Goal: Information Seeking & Learning: Learn about a topic

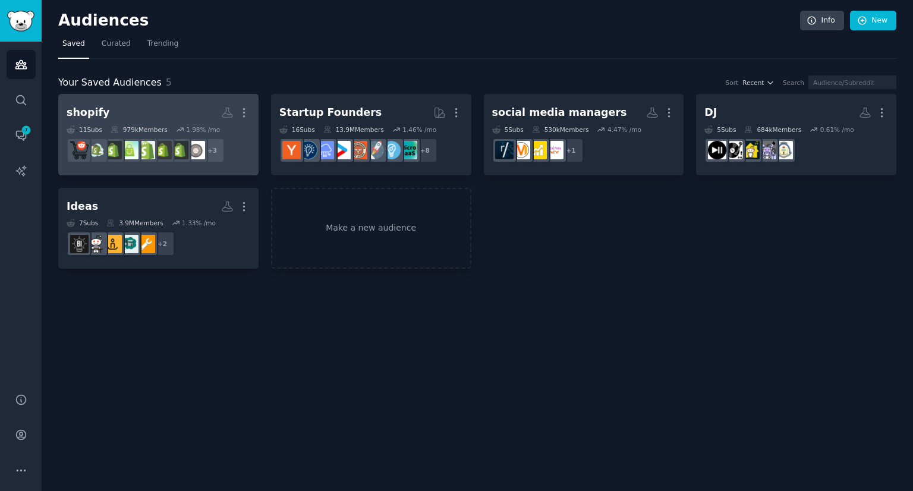
click at [127, 118] on h2 "shopify More" at bounding box center [159, 112] width 184 height 21
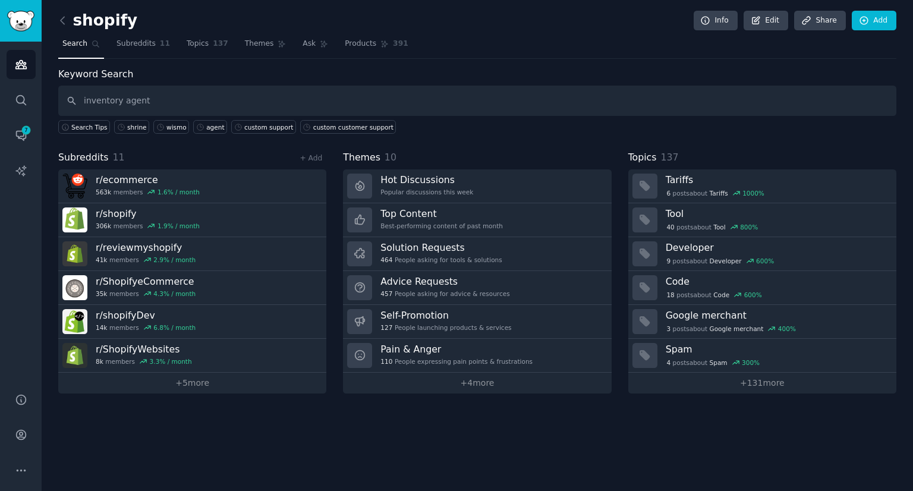
type input "inventory agent"
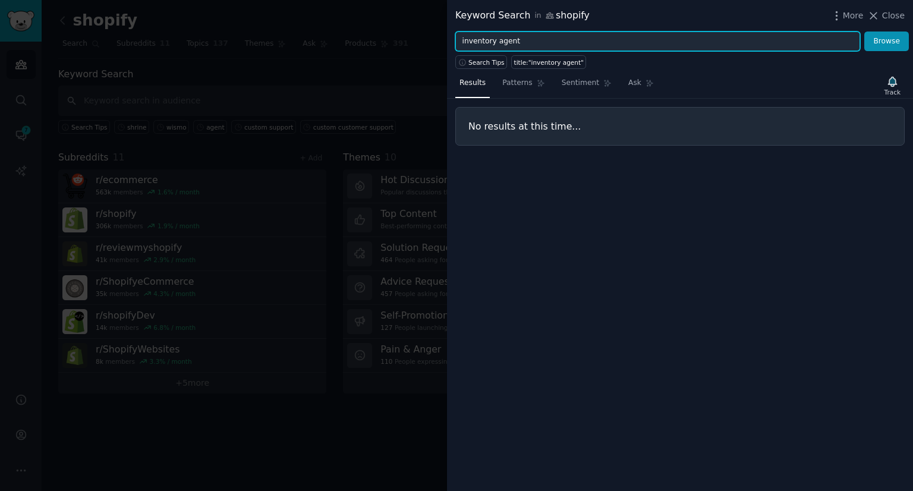
click at [491, 39] on input "inventory agent" at bounding box center [657, 42] width 405 height 20
click at [864, 32] on button "Browse" at bounding box center [886, 42] width 45 height 20
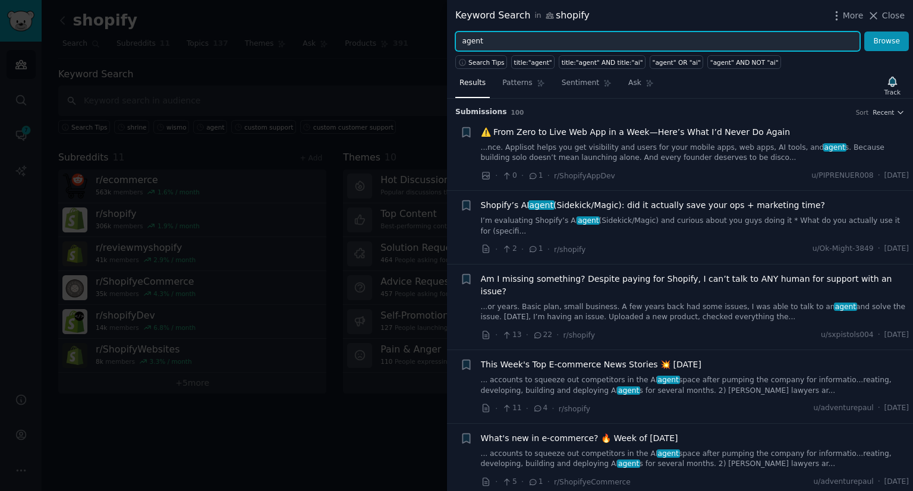
click at [491, 39] on input "agent" at bounding box center [657, 42] width 405 height 20
type input "n"
click at [864, 32] on button "Browse" at bounding box center [886, 42] width 45 height 20
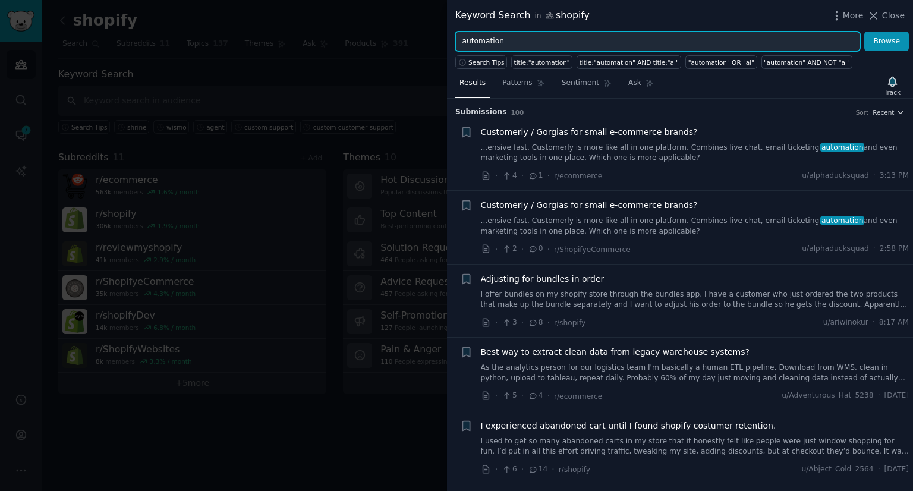
click at [459, 41] on input "automation" at bounding box center [657, 42] width 405 height 20
type input "need automation"
click at [864, 32] on button "Browse" at bounding box center [886, 42] width 45 height 20
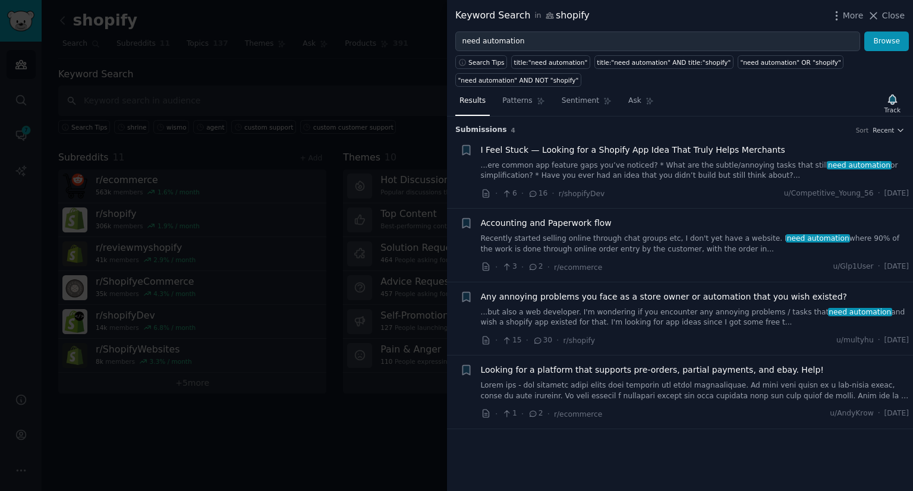
click at [588, 177] on link "...ere common app feature gaps you’ve noticed? * What are the subtle/annoying t…" at bounding box center [695, 171] width 429 height 21
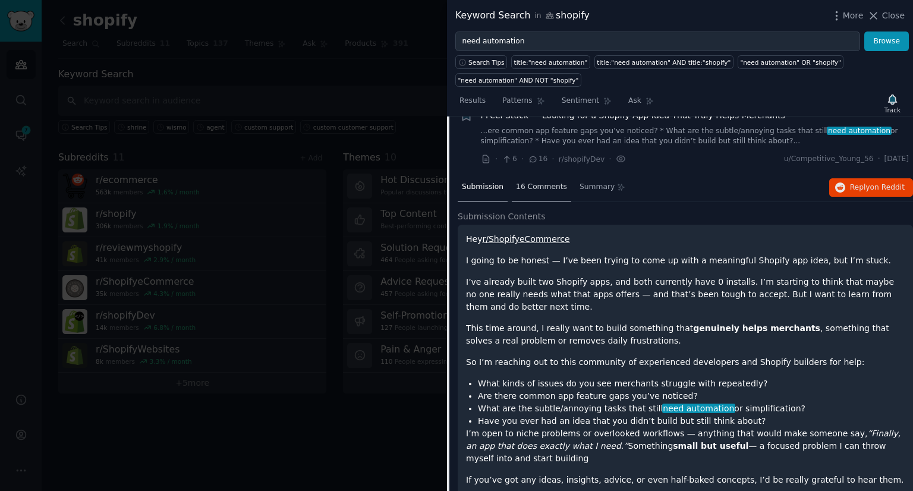
scroll to position [30, 0]
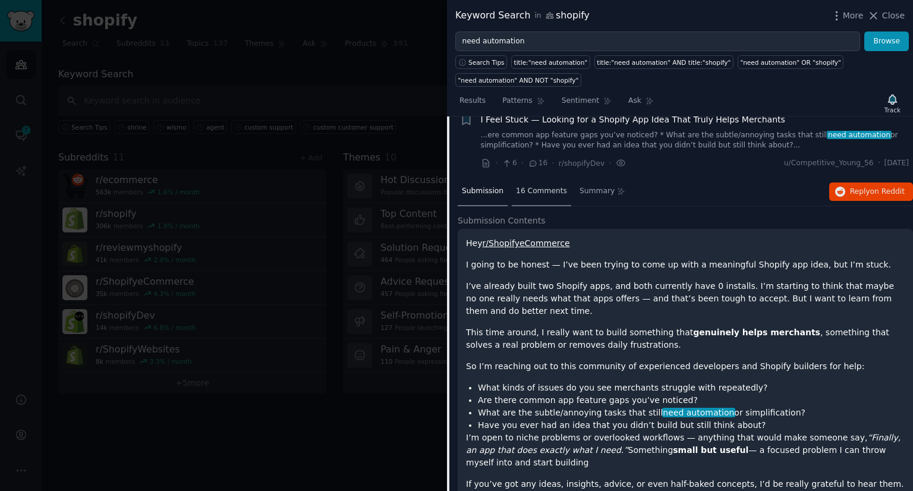
click at [532, 188] on span "16 Comments" at bounding box center [541, 191] width 51 height 11
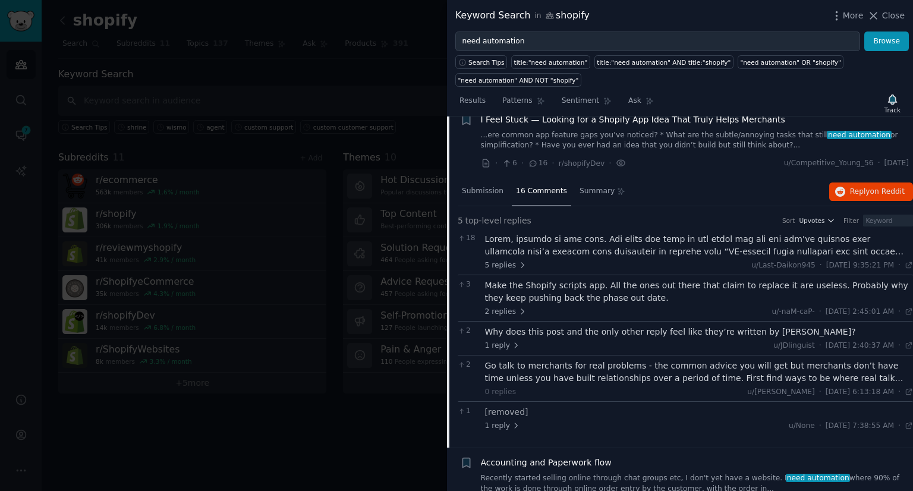
click at [548, 256] on div at bounding box center [699, 245] width 429 height 25
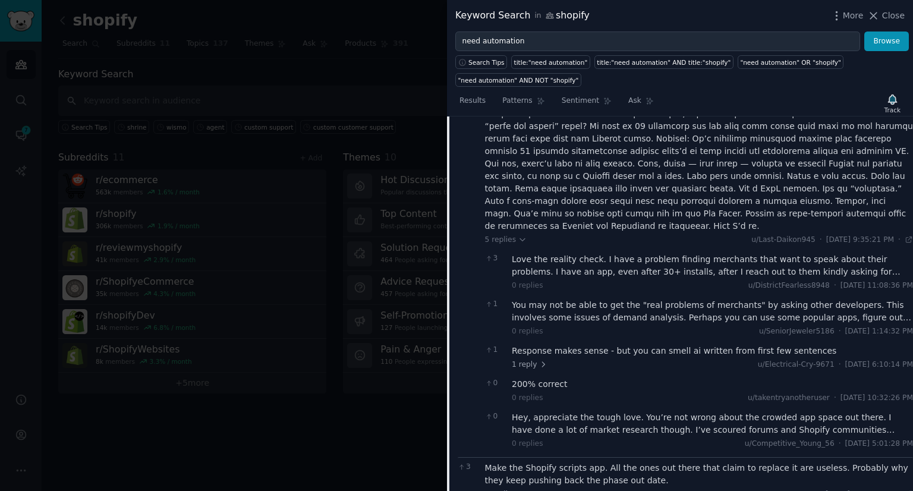
scroll to position [225, 0]
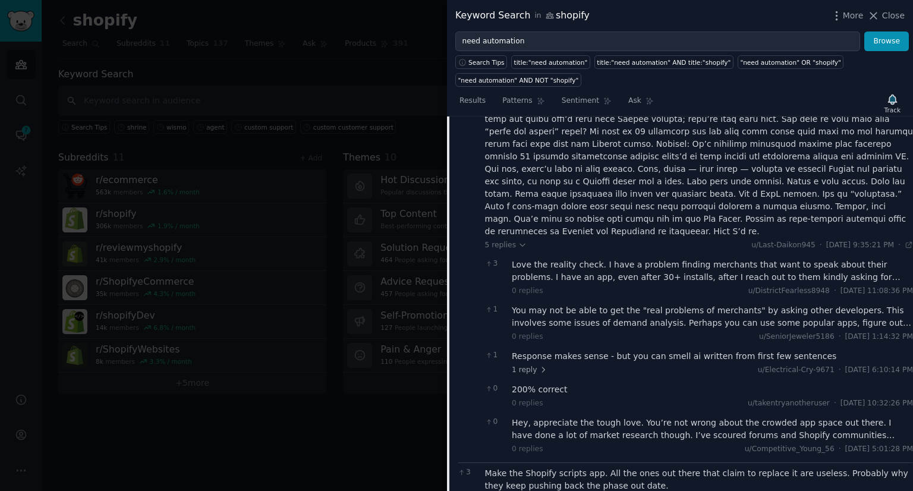
click at [594, 259] on div "Love the reality check. I have a problem finding merchants that want to speak a…" at bounding box center [712, 271] width 401 height 25
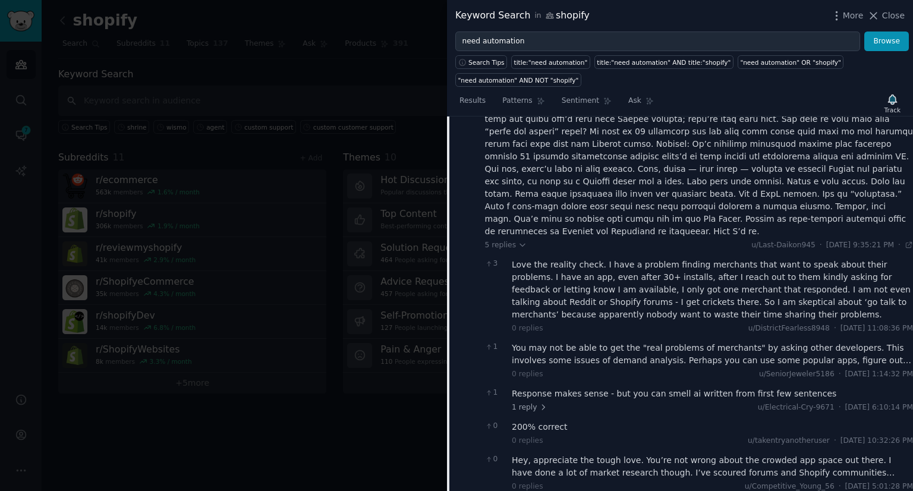
click at [630, 342] on div "You may not be able to get the "real problems of merchants" by asking other dev…" at bounding box center [712, 354] width 401 height 25
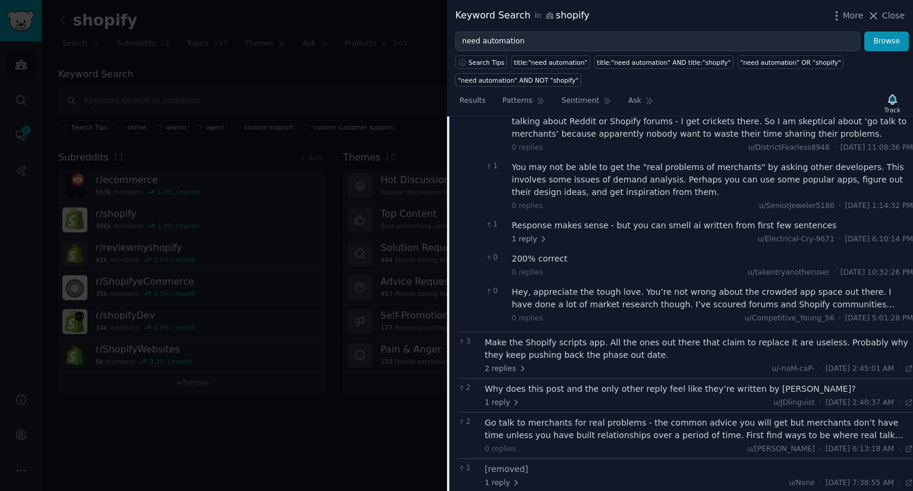
scroll to position [412, 0]
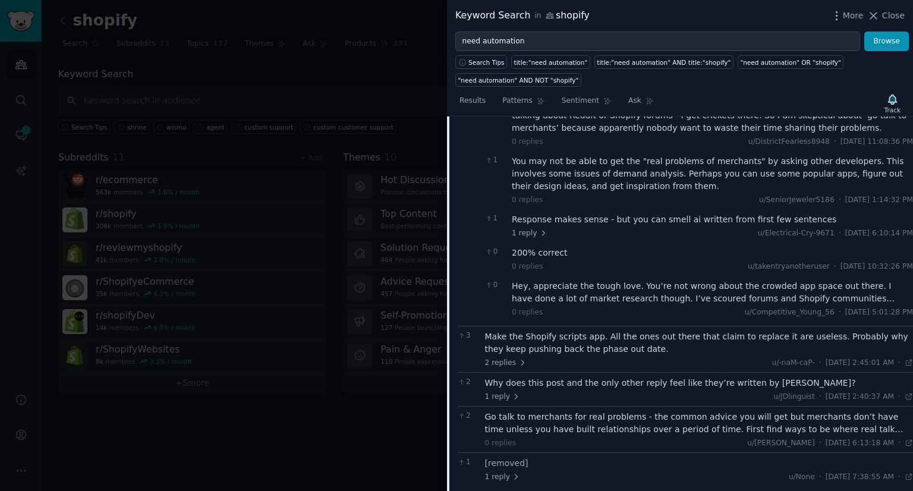
click at [621, 307] on div "0 replies u/Competitive_Young_56 · [DATE] 5:01:28 PM Wed 6/18/2025" at bounding box center [712, 312] width 401 height 11
click at [612, 280] on div "Hey, appreciate the tough love. You’re not wrong about the crowded app space ou…" at bounding box center [712, 292] width 401 height 25
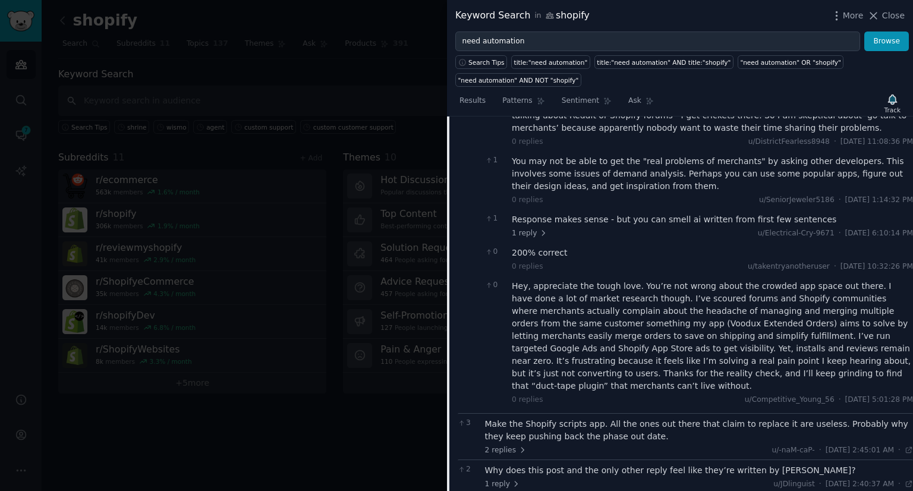
scroll to position [516, 0]
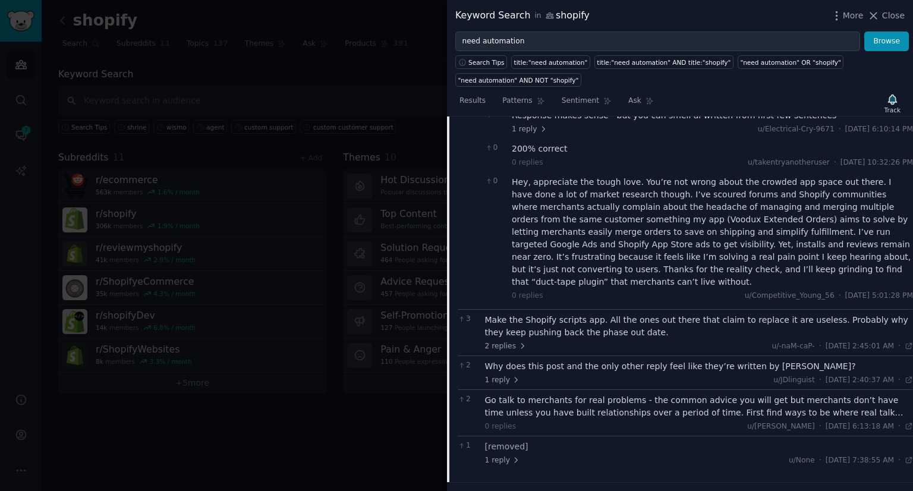
click at [602, 314] on div "Make the Shopify scripts app. All the ones out there that claim to replace it a…" at bounding box center [699, 326] width 429 height 25
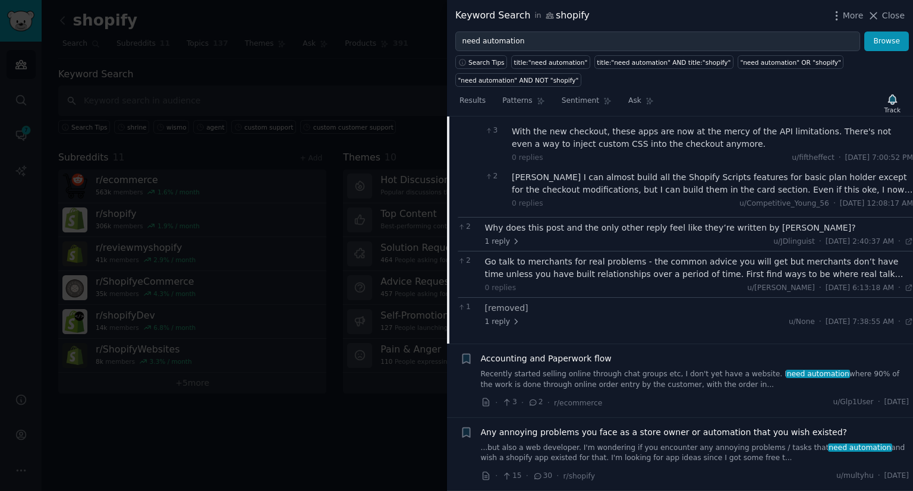
scroll to position [784, 0]
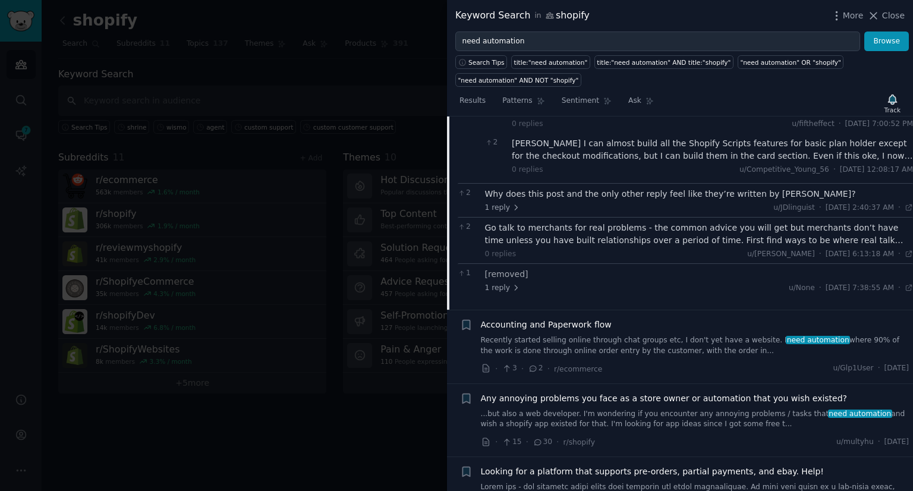
click at [564, 335] on link "Recently started selling online through chat groups etc, I don't yet have a web…" at bounding box center [695, 345] width 429 height 21
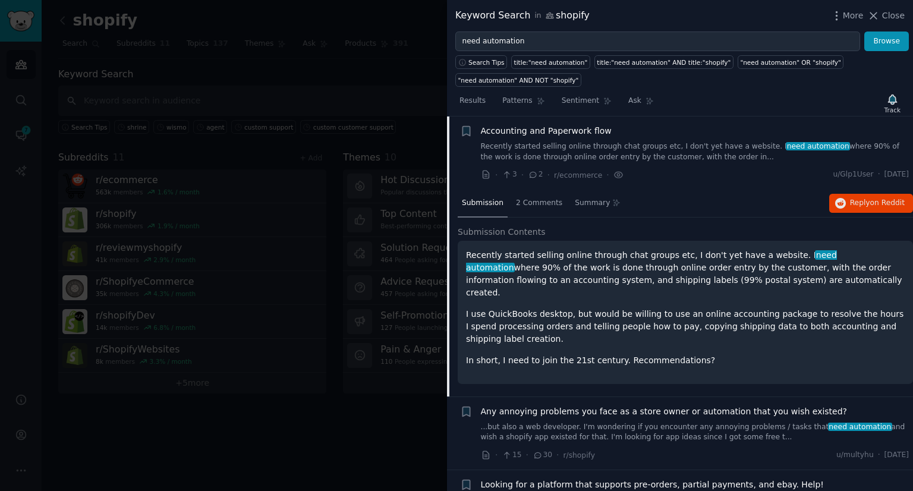
scroll to position [131, 0]
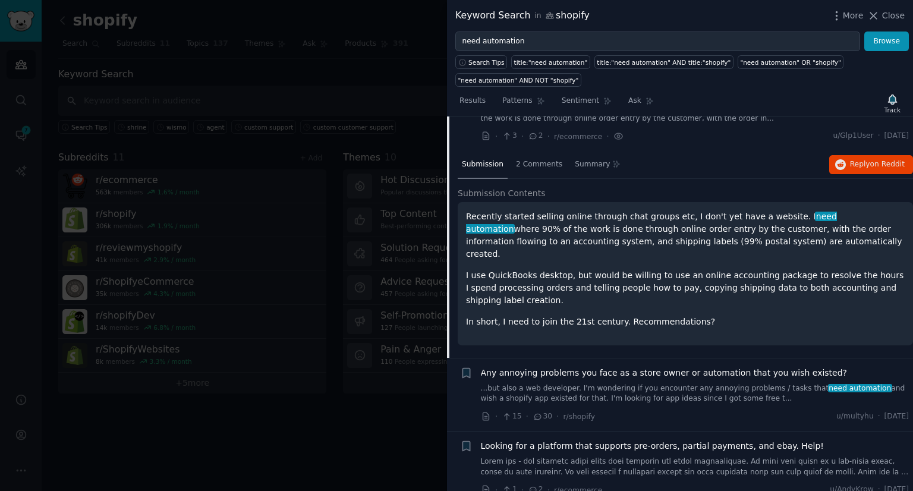
click at [531, 457] on link at bounding box center [695, 467] width 429 height 21
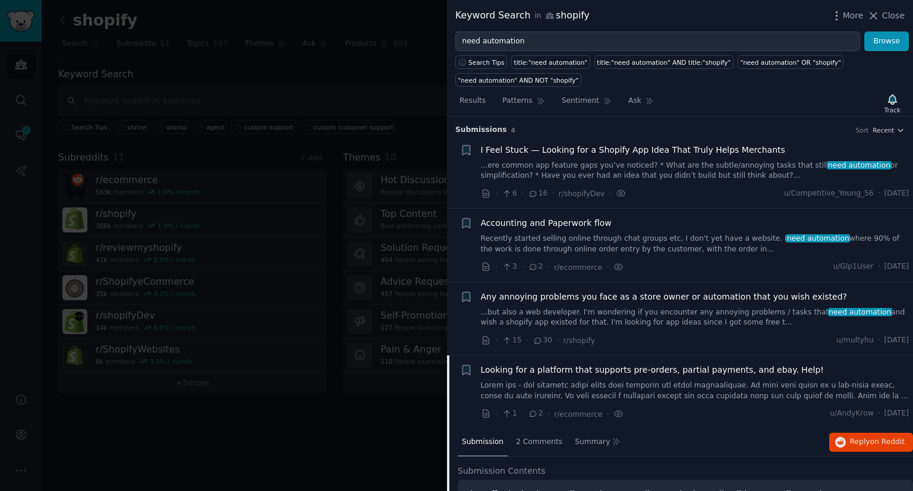
click at [234, 261] on div at bounding box center [456, 245] width 913 height 491
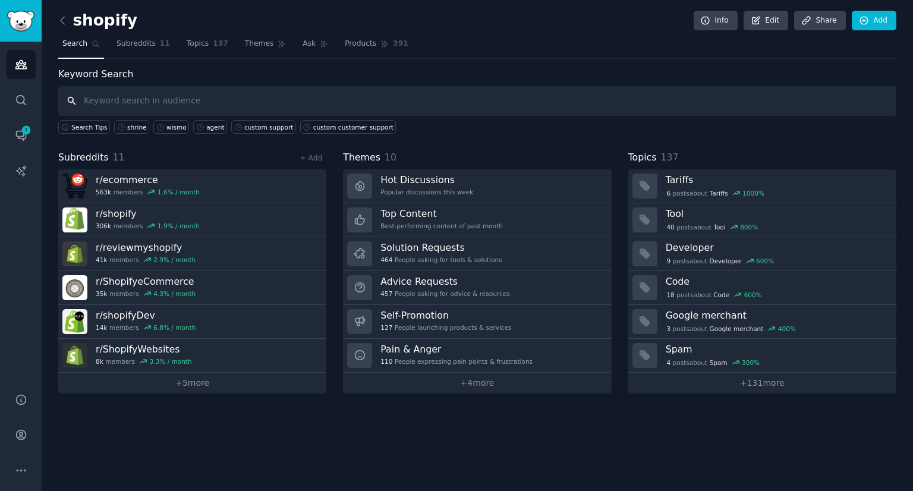
click at [121, 100] on input "text" at bounding box center [477, 101] width 838 height 30
type input "automated"
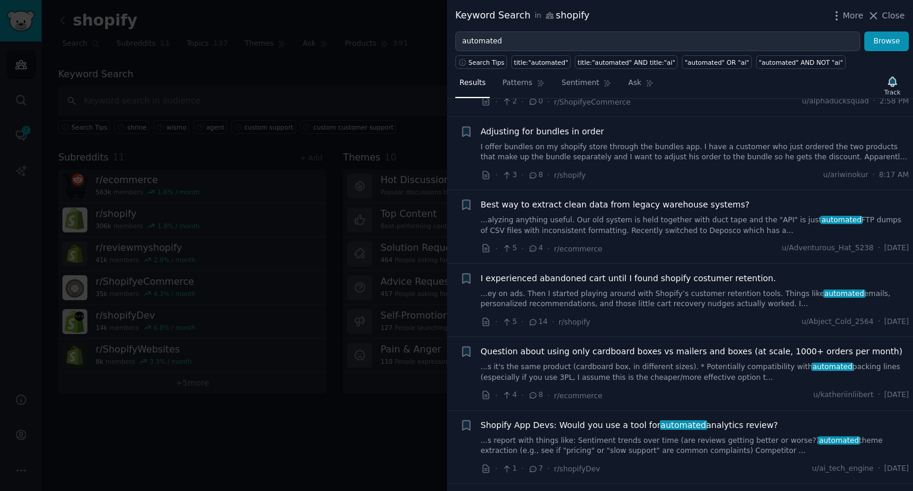
scroll to position [149, 0]
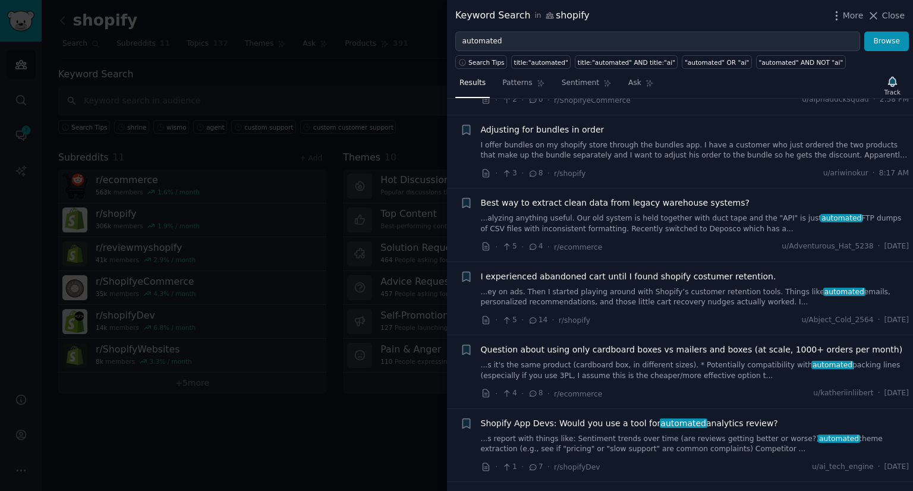
click at [547, 287] on link "...ey on ads. Then I started playing around with Shopify’s customer retention t…" at bounding box center [695, 297] width 429 height 21
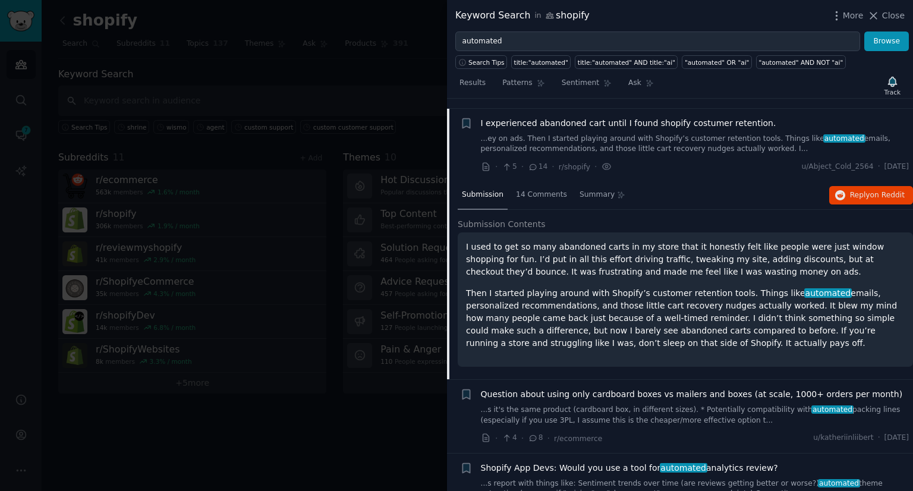
scroll to position [312, 0]
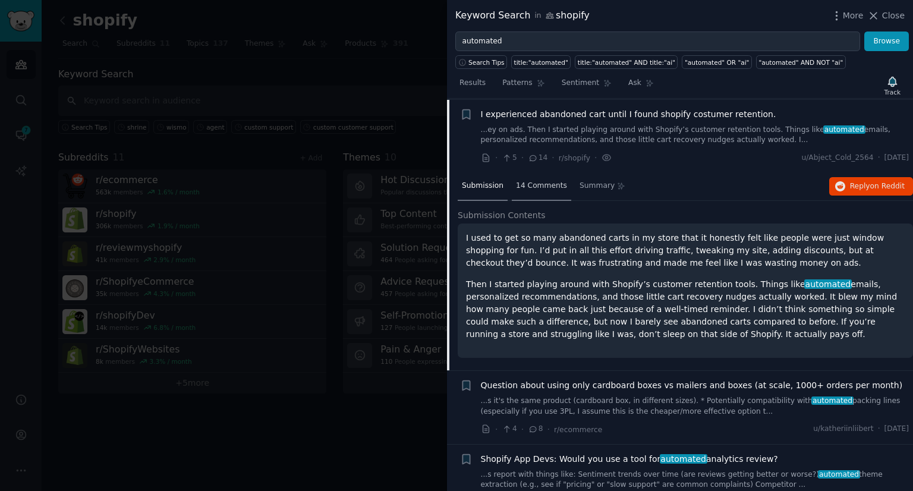
click at [539, 194] on div "14 Comments" at bounding box center [541, 186] width 59 height 29
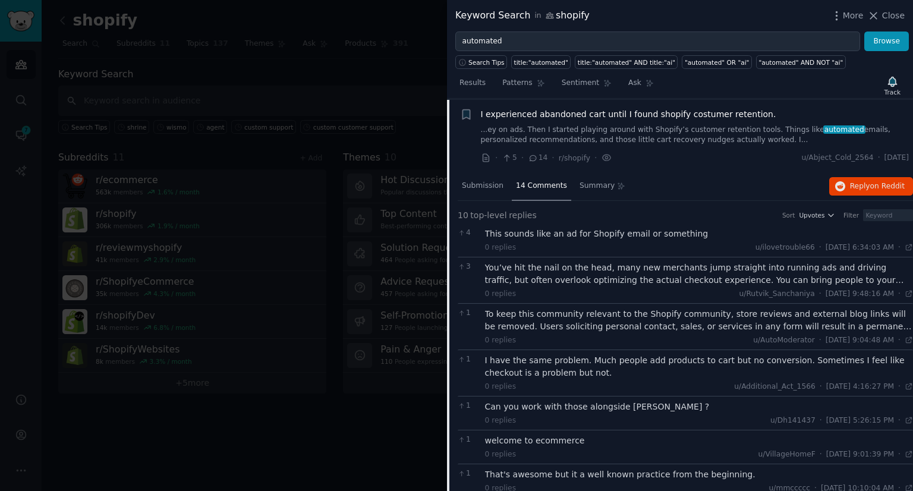
click at [556, 232] on div "This sounds like an ad for Shopify email or something" at bounding box center [699, 234] width 429 height 12
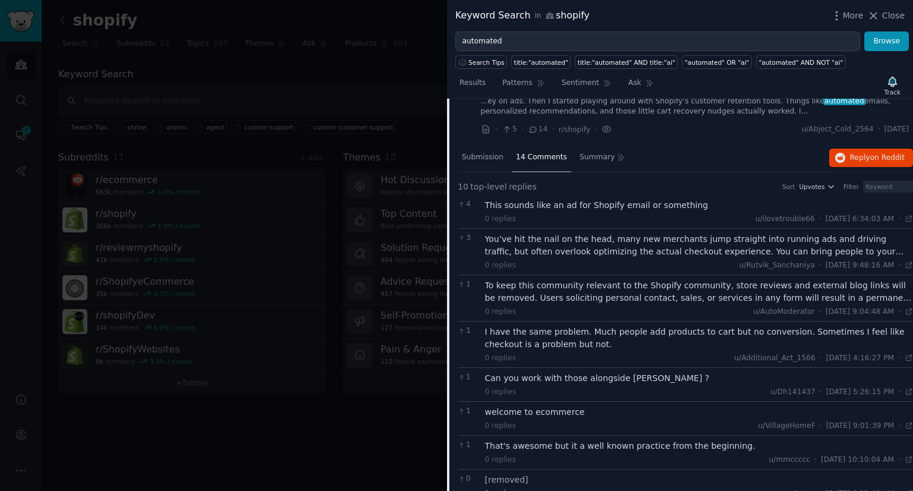
click at [247, 87] on div at bounding box center [456, 245] width 913 height 491
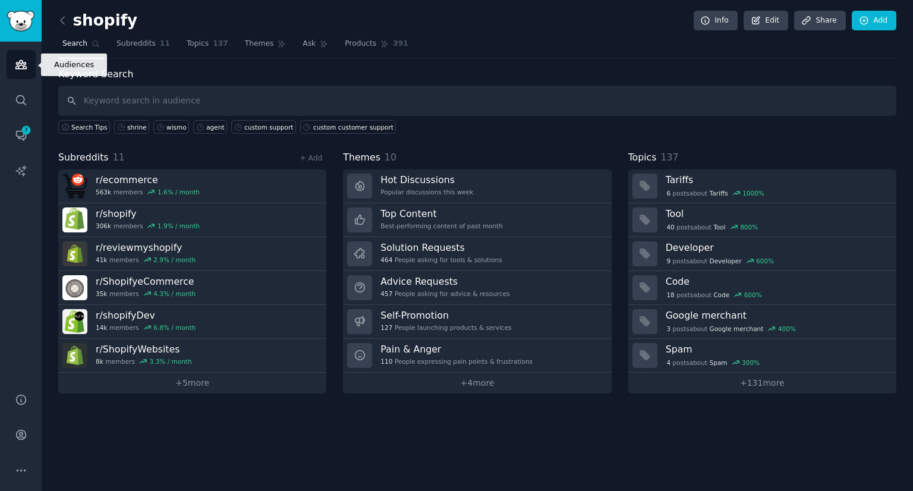
click at [23, 62] on icon "Sidebar" at bounding box center [21, 64] width 12 height 12
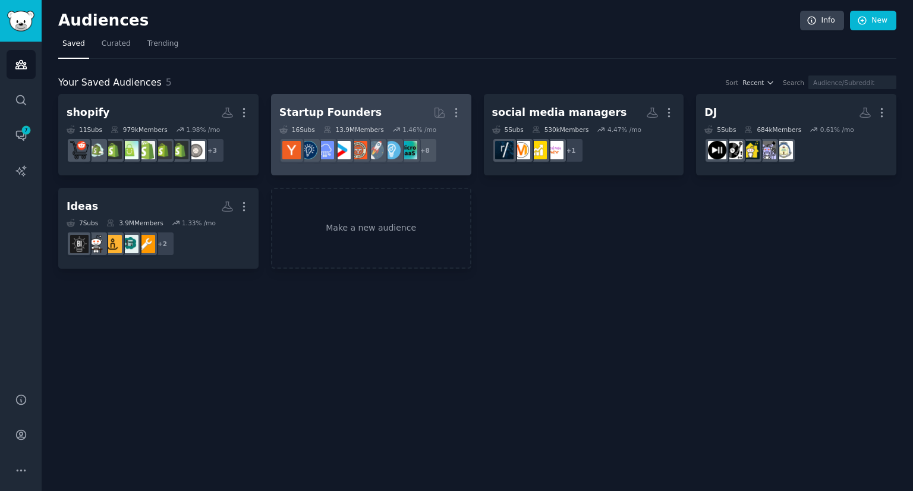
click at [385, 112] on h2 "Startup Founders More" at bounding box center [371, 112] width 184 height 21
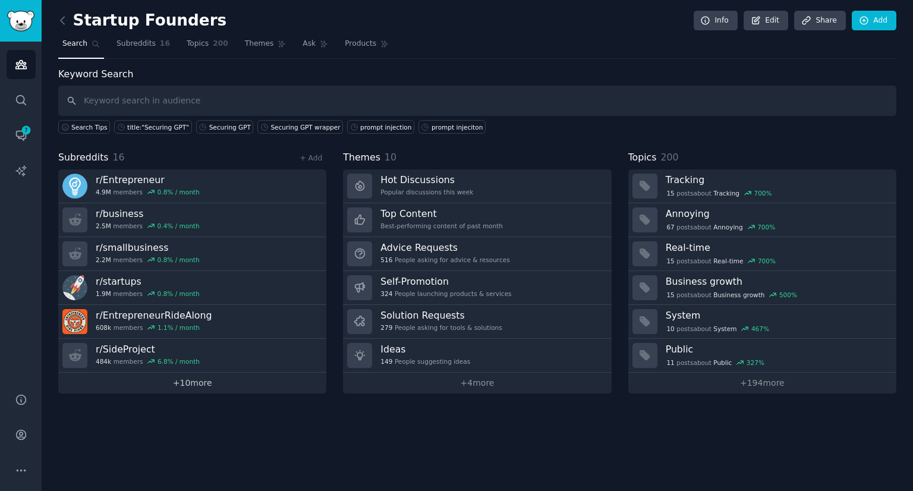
click at [195, 388] on link "+ 10 more" at bounding box center [192, 383] width 268 height 21
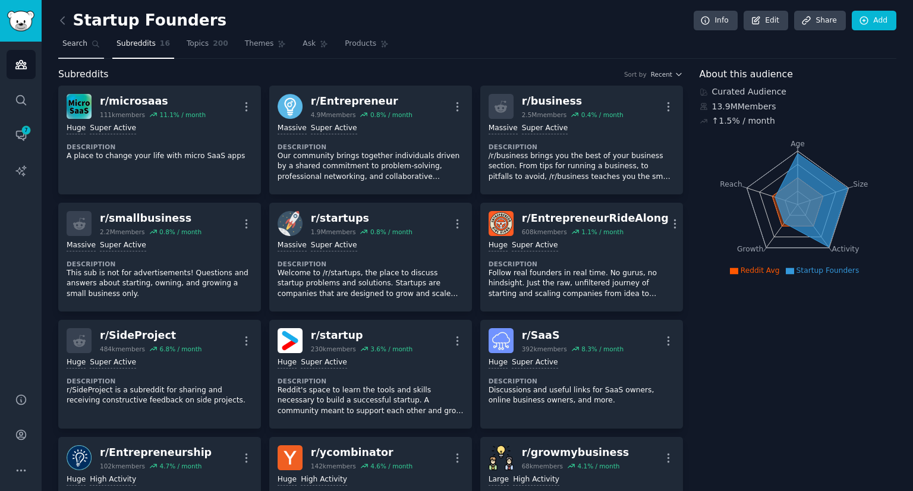
click at [83, 48] on span "Search" at bounding box center [74, 44] width 25 height 11
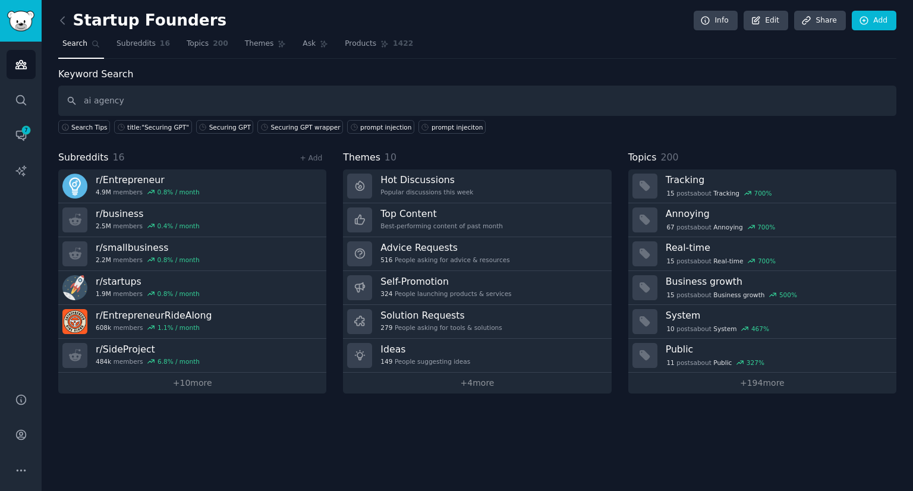
type input "ai agency"
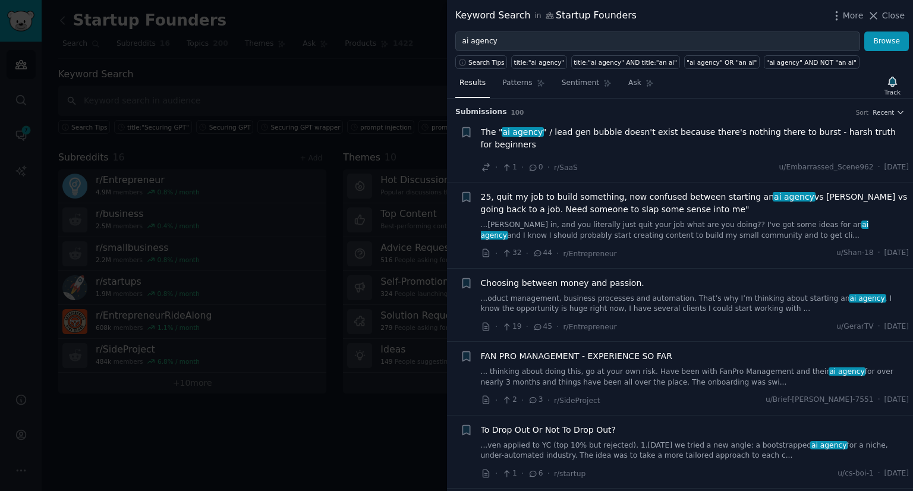
click at [614, 158] on div "The " ai agency " / lead gen bubble doesn't exist because there's nothing there…" at bounding box center [695, 150] width 429 height 48
click at [577, 139] on span "The " ai agency " / lead gen bubble doesn't exist because there's nothing there…" at bounding box center [695, 138] width 429 height 25
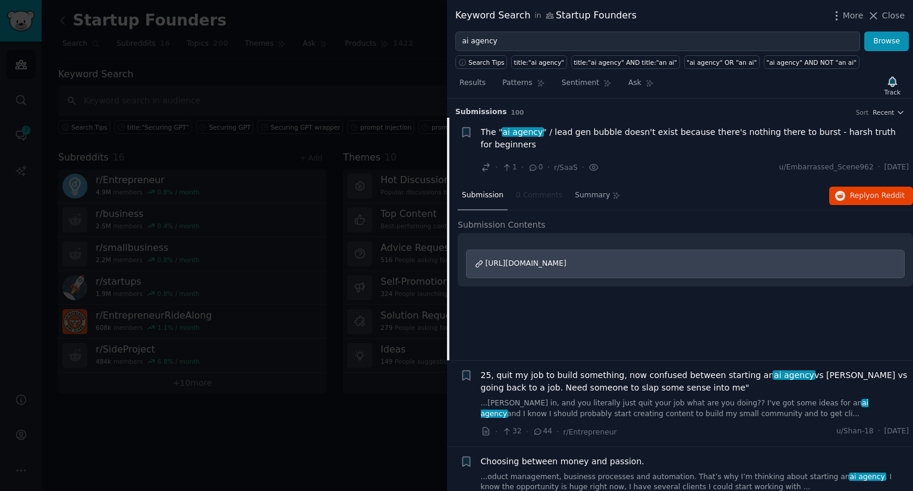
scroll to position [18, 0]
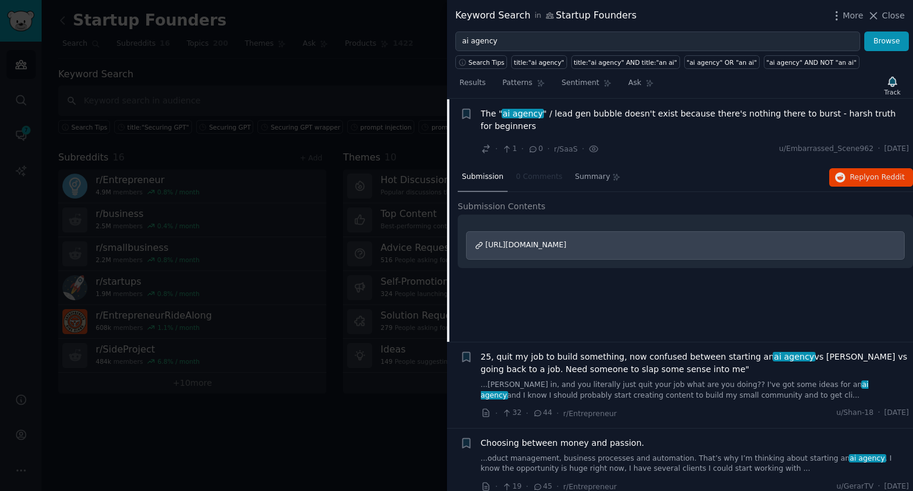
click at [577, 139] on div "The " ai agency " / lead gen bubble doesn't exist because there's nothing there…" at bounding box center [695, 132] width 429 height 48
click at [561, 115] on span "The " ai agency " / lead gen bubble doesn't exist because there's nothing there…" at bounding box center [695, 120] width 429 height 25
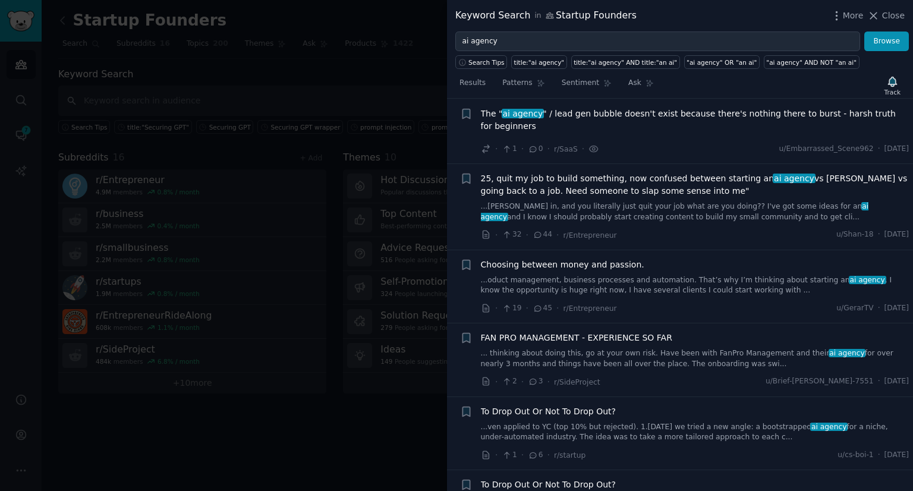
click at [571, 202] on link "...[PERSON_NAME] in, and you literally just quit your job what are you doing?? …" at bounding box center [695, 212] width 429 height 21
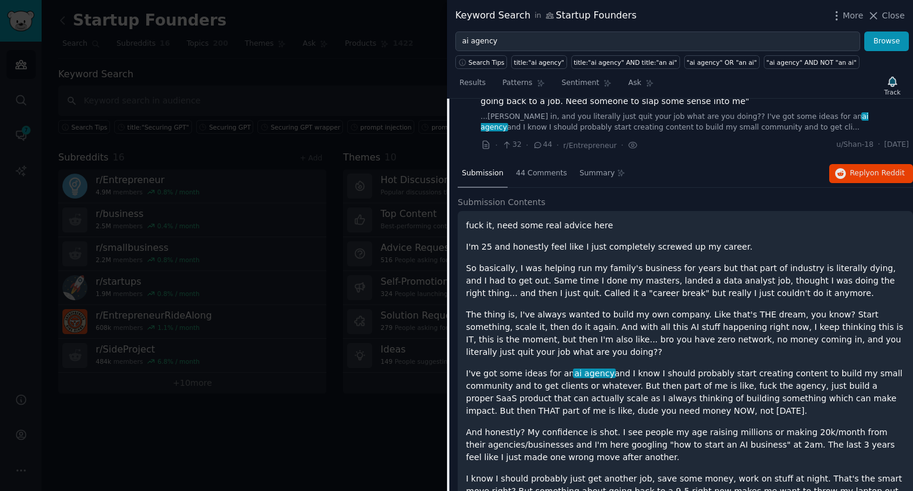
scroll to position [88, 0]
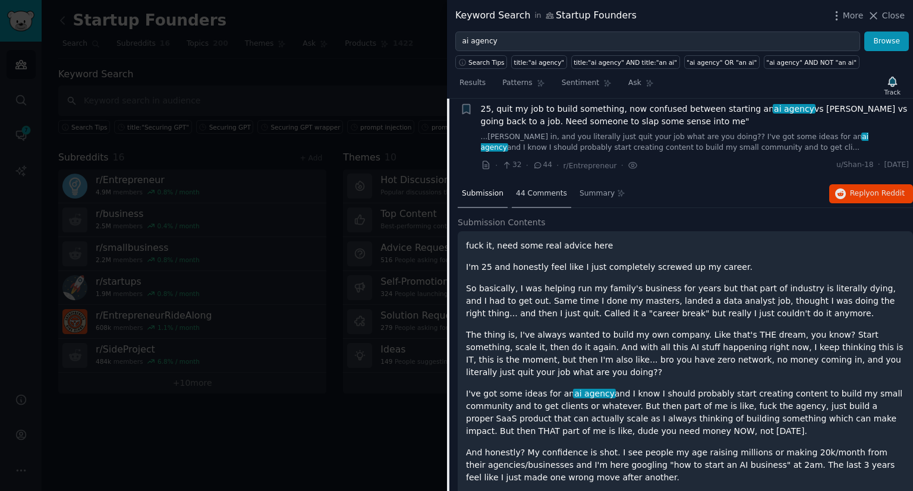
click at [522, 196] on span "44 Comments" at bounding box center [541, 193] width 51 height 11
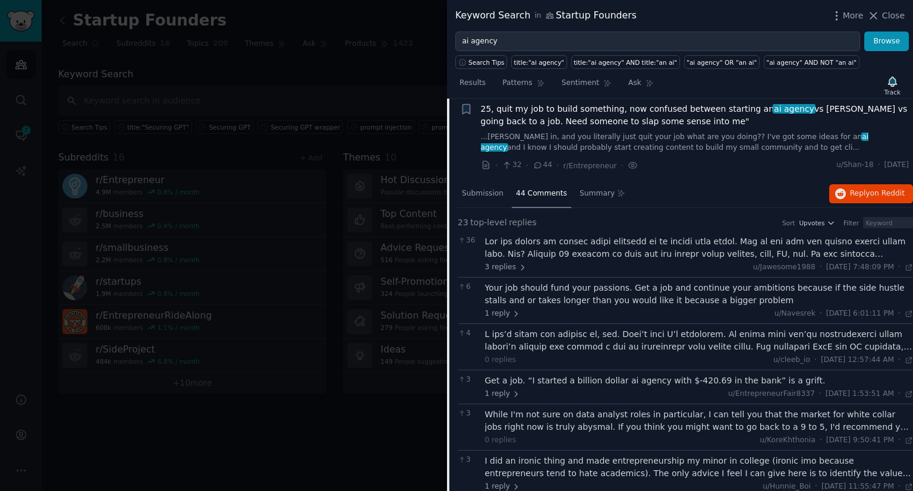
click at [561, 348] on div at bounding box center [699, 340] width 429 height 25
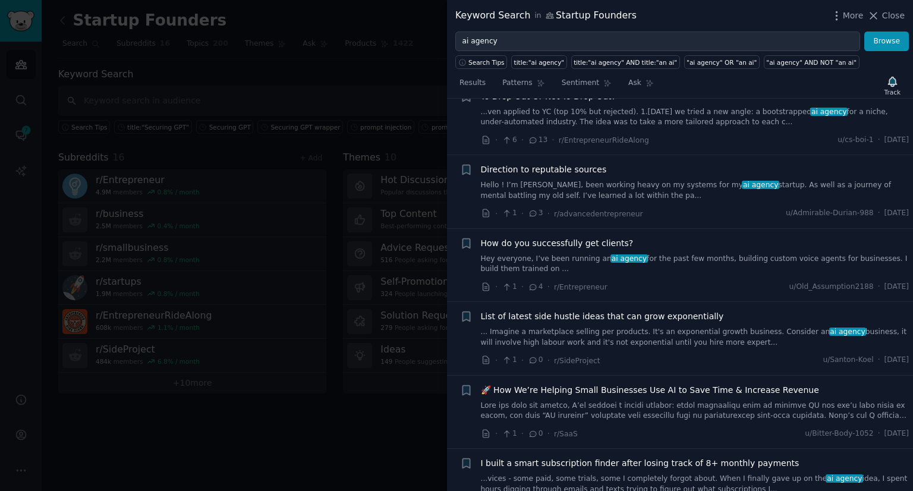
scroll to position [1823, 0]
click at [539, 253] on link "Hey everyone, I’ve been running an ai agency for the past few months, building …" at bounding box center [695, 263] width 429 height 21
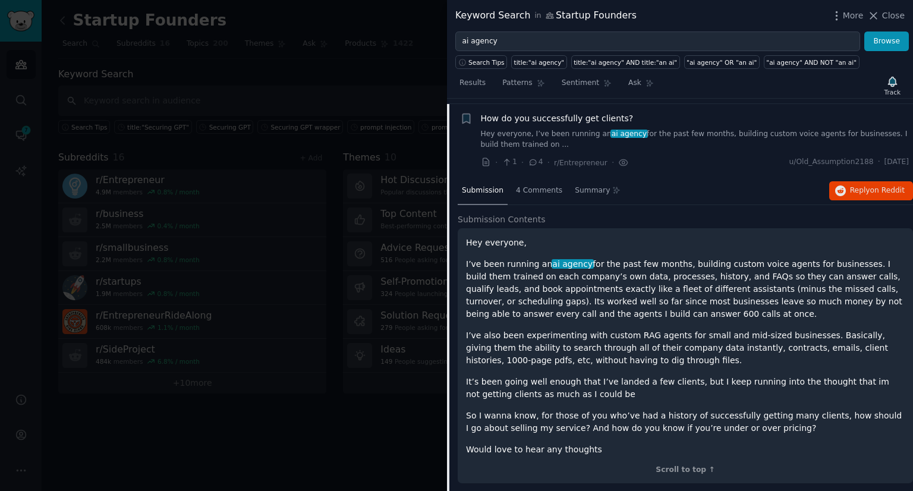
scroll to position [536, 0]
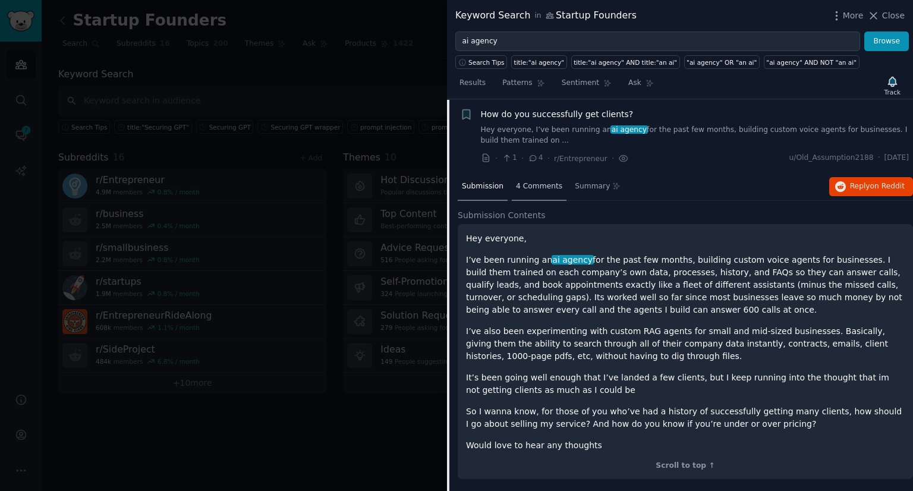
click at [517, 186] on span "4 Comments" at bounding box center [539, 186] width 46 height 11
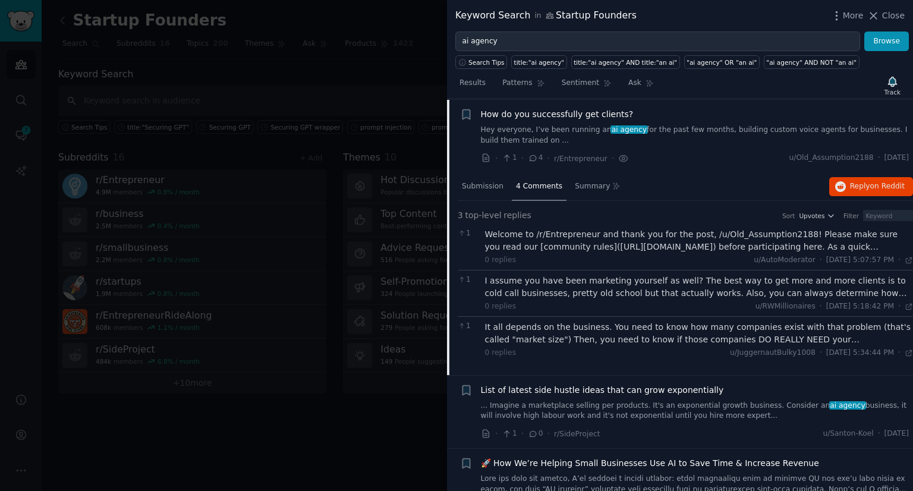
click at [558, 288] on div "I assume you have been marketing yourself as well? The best way to get more and…" at bounding box center [699, 287] width 429 height 25
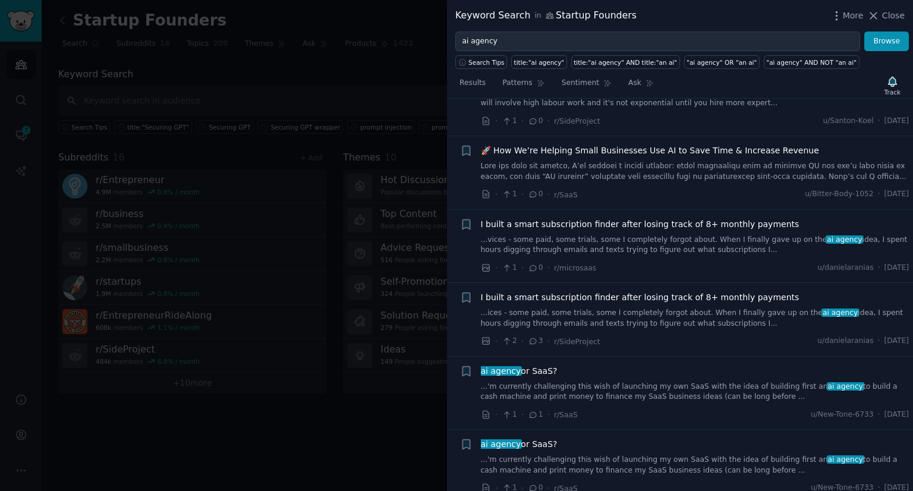
scroll to position [887, 0]
click at [555, 381] on link "...'m currently challenging this wish of launching my own SaaS with the idea of…" at bounding box center [695, 391] width 429 height 21
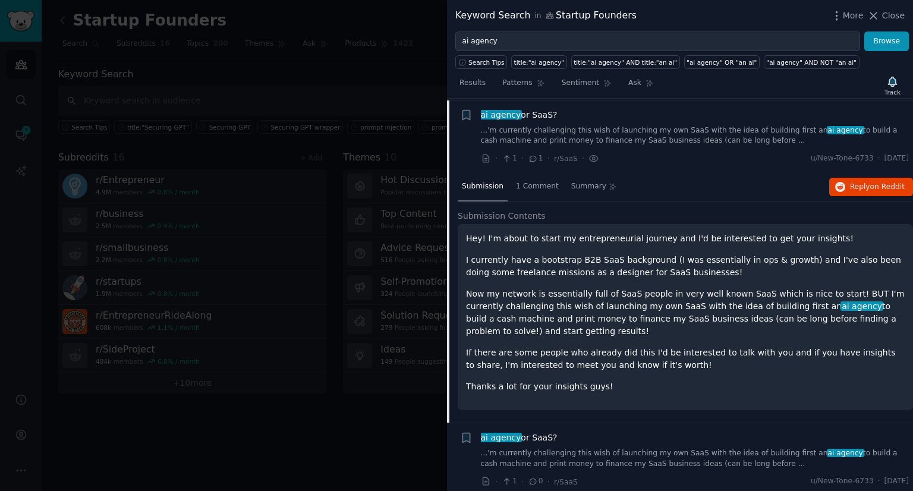
scroll to position [922, 0]
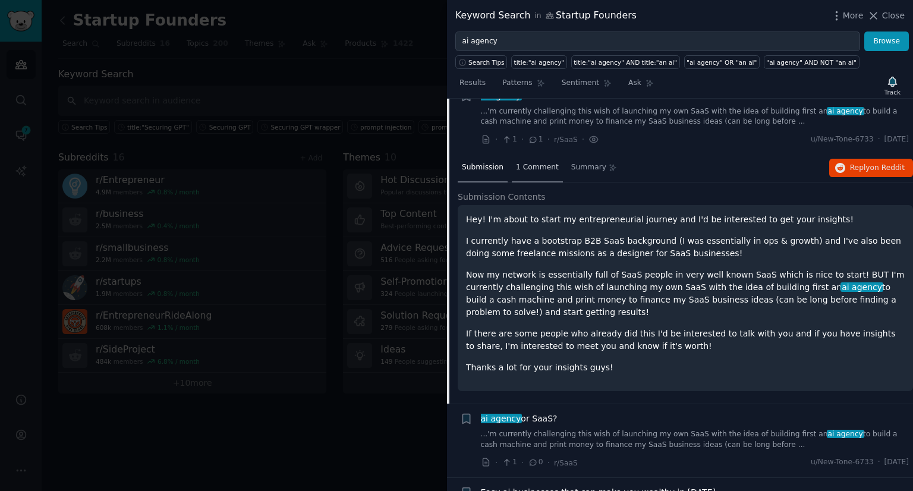
click at [525, 162] on span "1 Comment" at bounding box center [537, 167] width 43 height 11
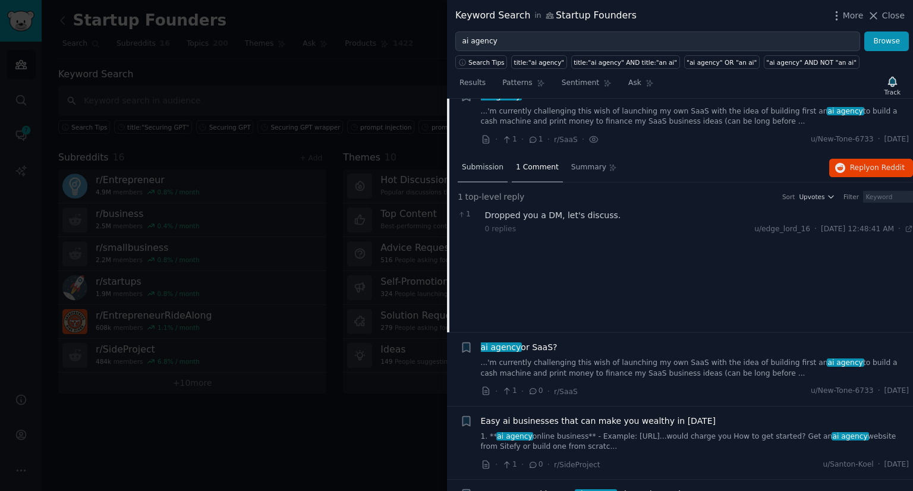
click at [476, 159] on div "Submission" at bounding box center [483, 168] width 50 height 29
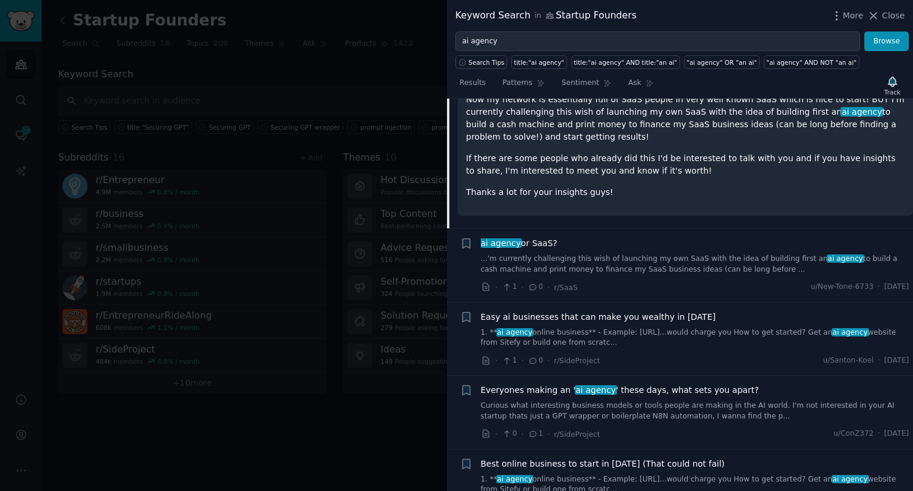
scroll to position [1103, 0]
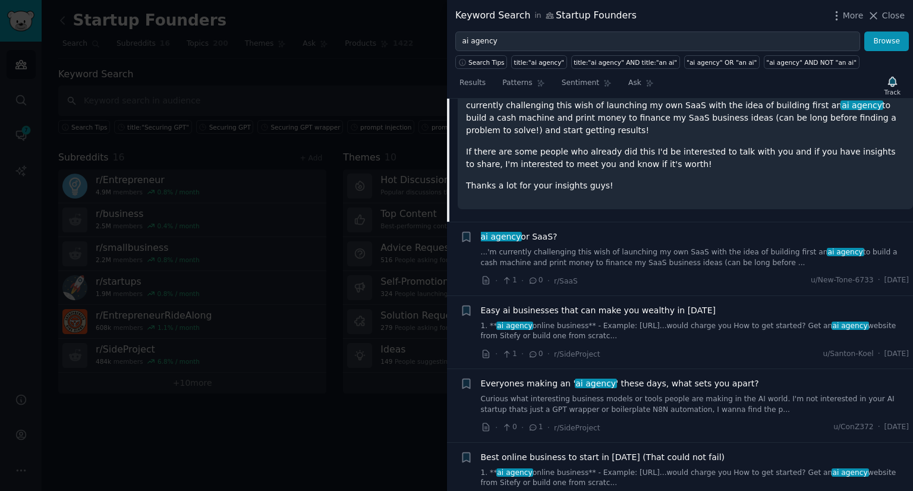
click at [558, 255] on link "...'m currently challenging this wish of launching my own SaaS with the idea of…" at bounding box center [695, 257] width 429 height 21
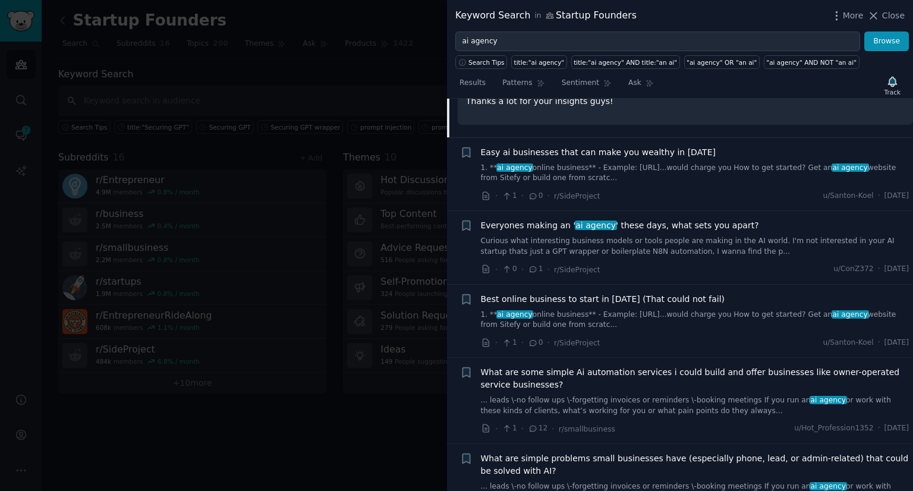
scroll to position [1263, 0]
click at [563, 312] on link "1. ** ai agency online business** - Example: [URL]...would charge you How to ge…" at bounding box center [695, 319] width 429 height 21
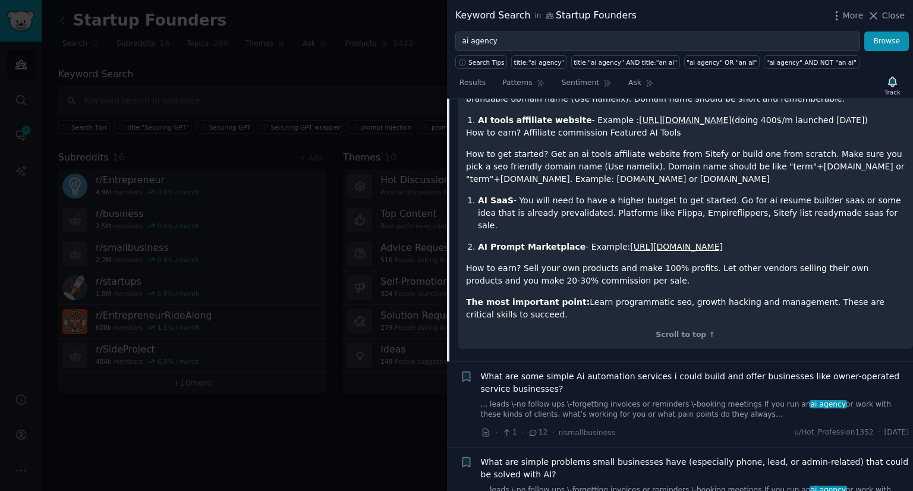
scroll to position [1420, 0]
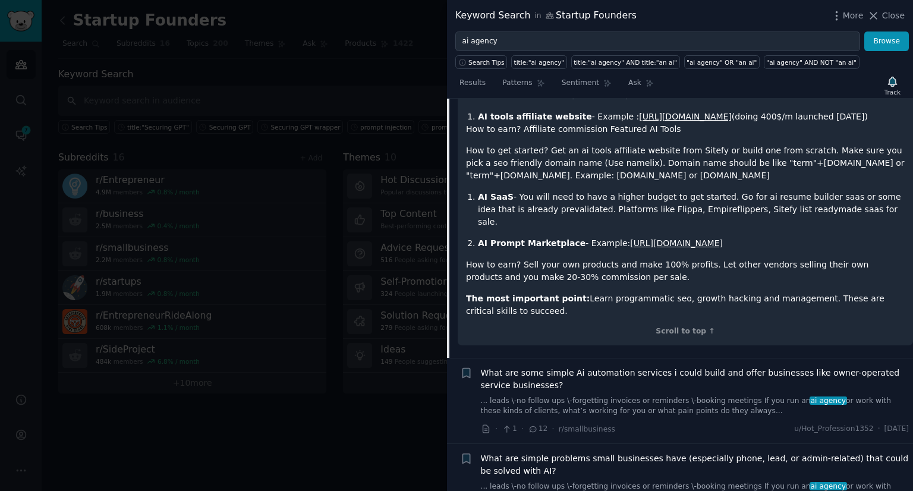
click at [524, 367] on span "What are some simple Ai automation services i could build and offer businesses …" at bounding box center [695, 379] width 429 height 25
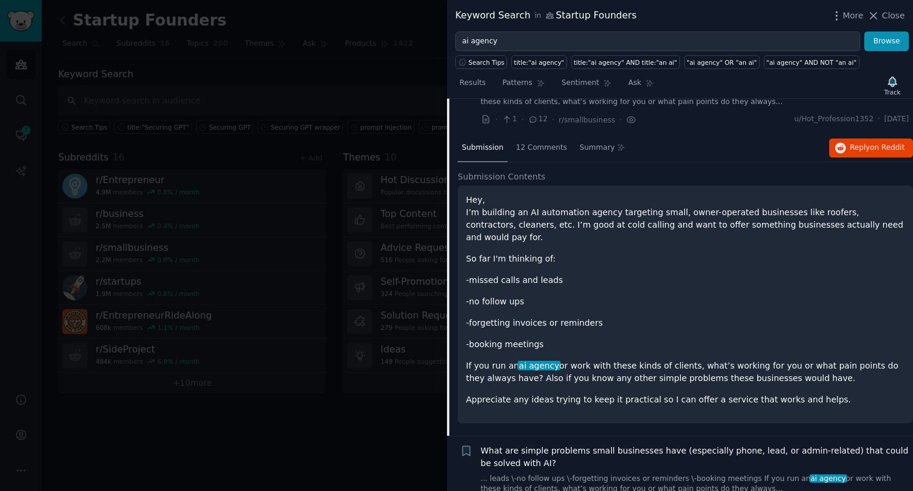
scroll to position [1322, 0]
click at [528, 152] on div "12 Comments" at bounding box center [541, 148] width 59 height 29
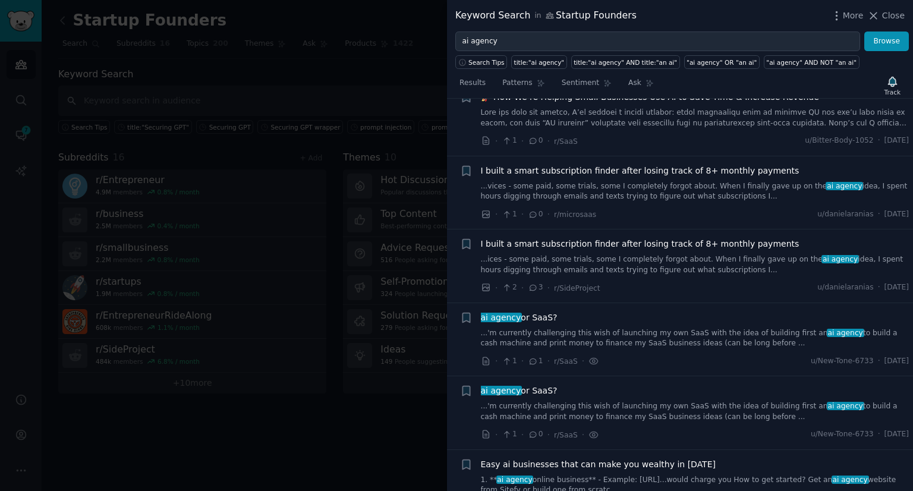
scroll to position [595, 0]
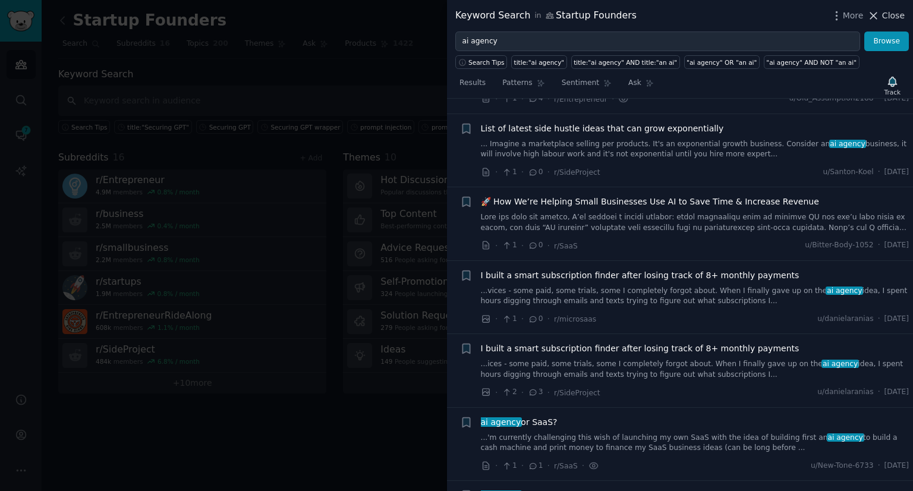
click at [893, 17] on span "Close" at bounding box center [893, 16] width 23 height 12
